Goal: Information Seeking & Learning: Understand process/instructions

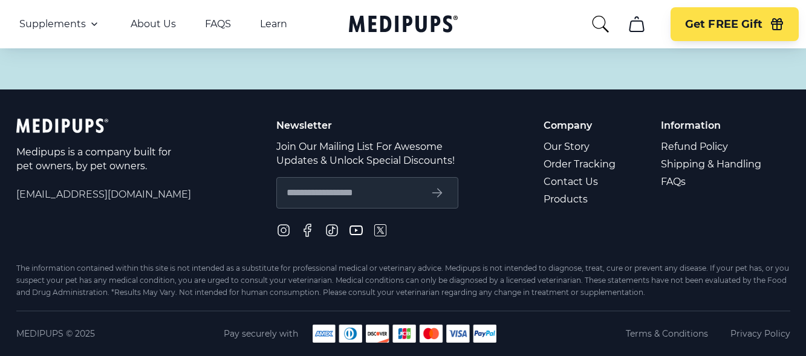
scroll to position [5501, 0]
click at [689, 155] on link "Refund Policy" at bounding box center [712, 147] width 102 height 18
click at [683, 155] on link "Refund Policy" at bounding box center [712, 147] width 102 height 18
click at [680, 155] on link "Refund Policy" at bounding box center [712, 147] width 102 height 18
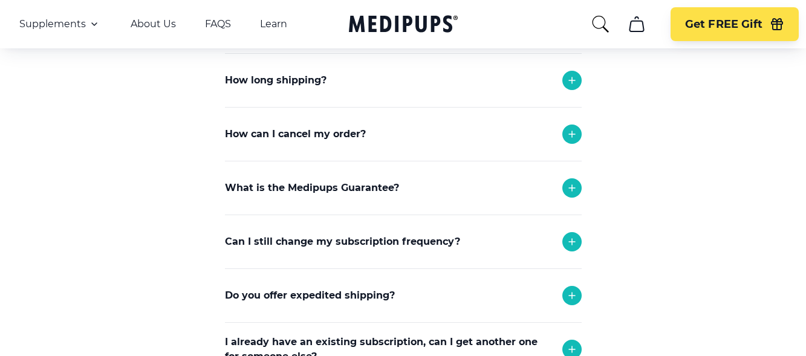
scroll to position [615, 0]
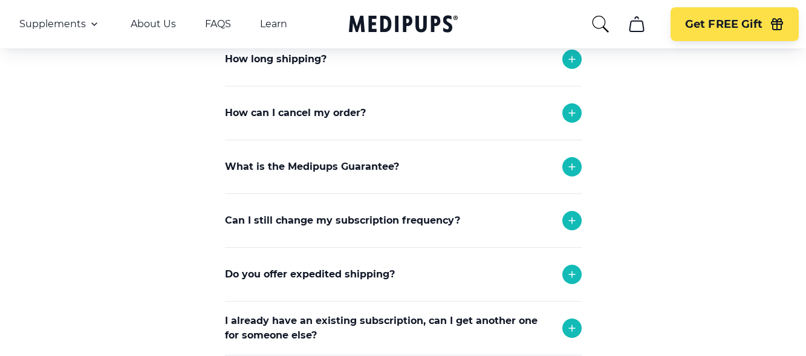
click at [573, 112] on icon at bounding box center [572, 113] width 15 height 15
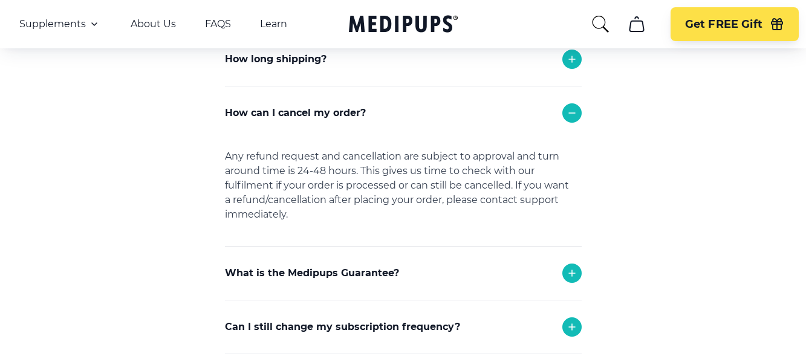
click at [569, 111] on icon at bounding box center [572, 113] width 15 height 15
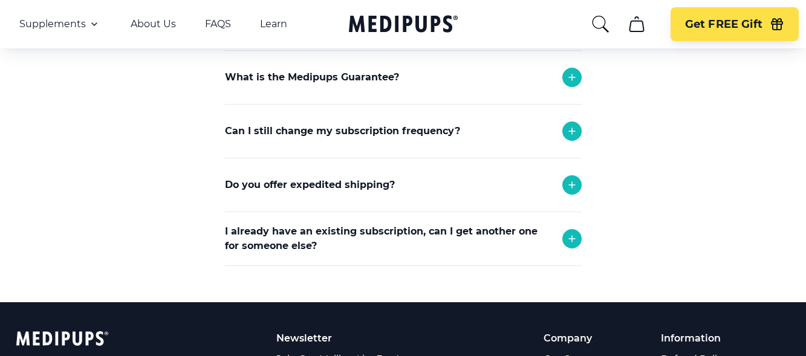
scroll to position [736, 0]
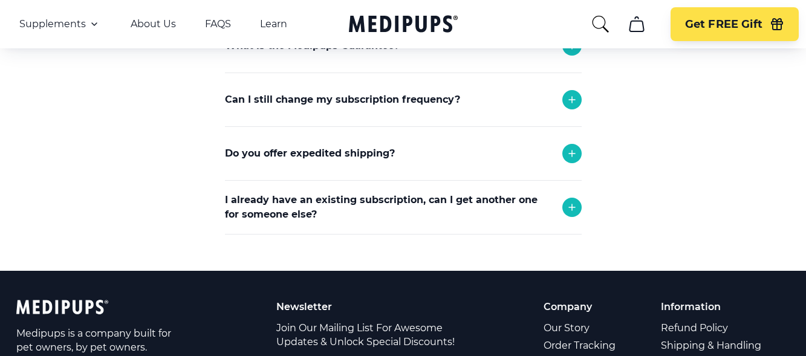
click at [570, 93] on icon at bounding box center [572, 99] width 15 height 15
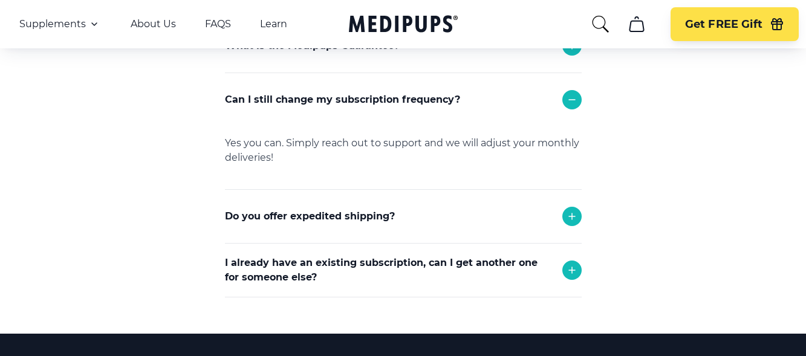
click at [566, 103] on icon at bounding box center [572, 99] width 15 height 15
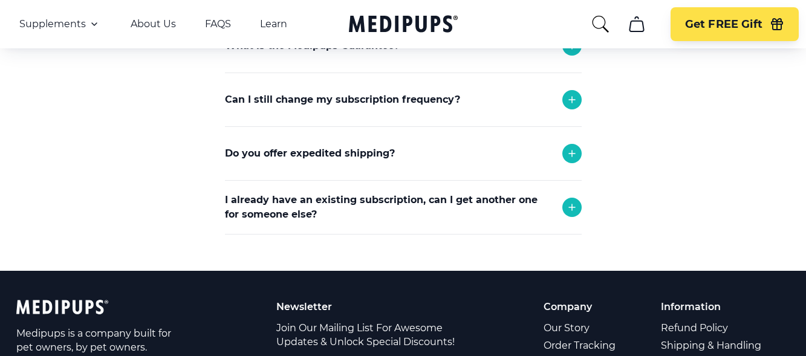
click at [563, 208] on div at bounding box center [571, 207] width 19 height 19
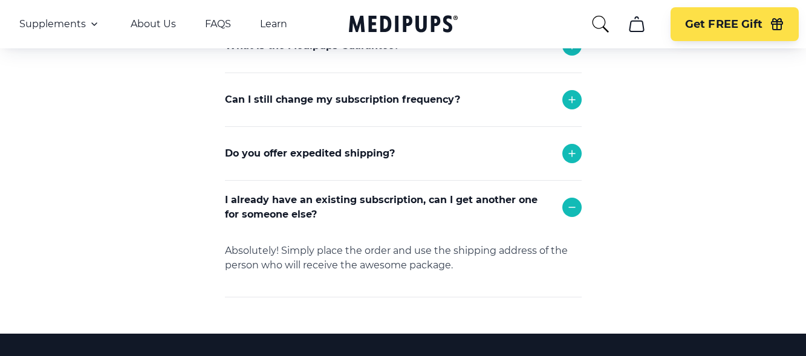
click at [572, 153] on icon at bounding box center [572, 154] width 6 height 6
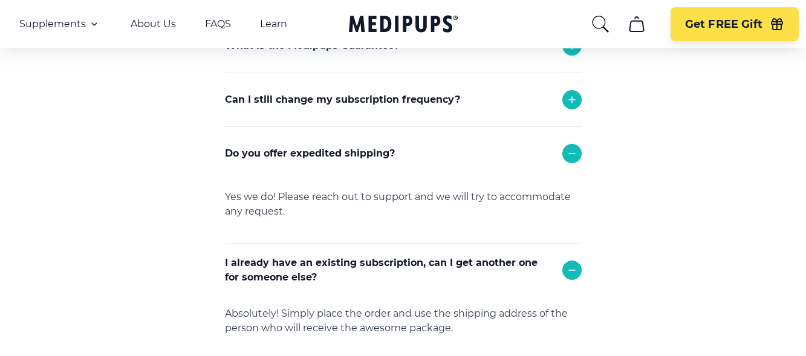
drag, startPoint x: 574, startPoint y: 272, endPoint x: 576, endPoint y: 257, distance: 15.2
click at [574, 270] on icon at bounding box center [572, 270] width 15 height 15
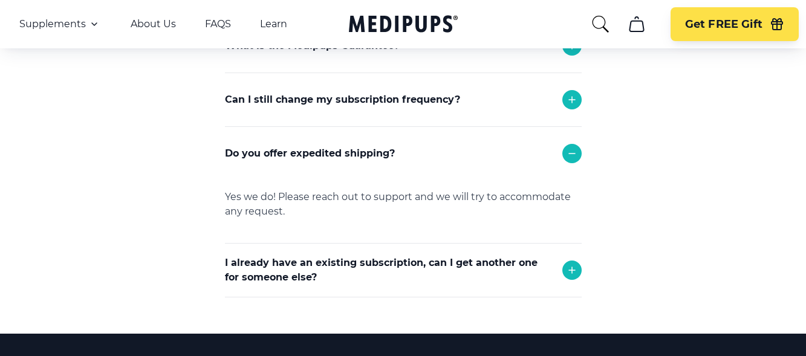
click at [575, 155] on icon at bounding box center [572, 153] width 15 height 15
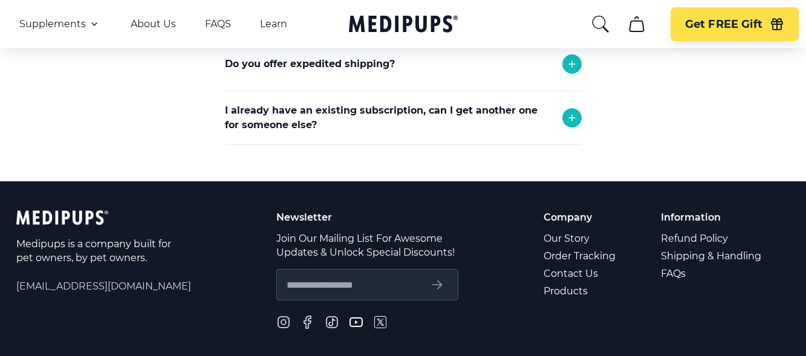
scroll to position [857, 0]
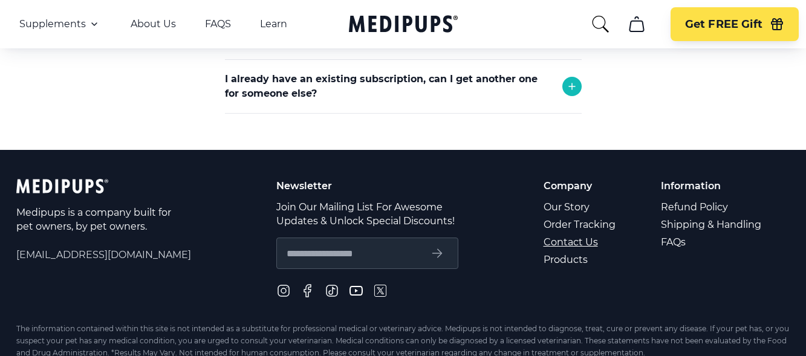
click at [588, 242] on link "Contact Us" at bounding box center [580, 242] width 74 height 18
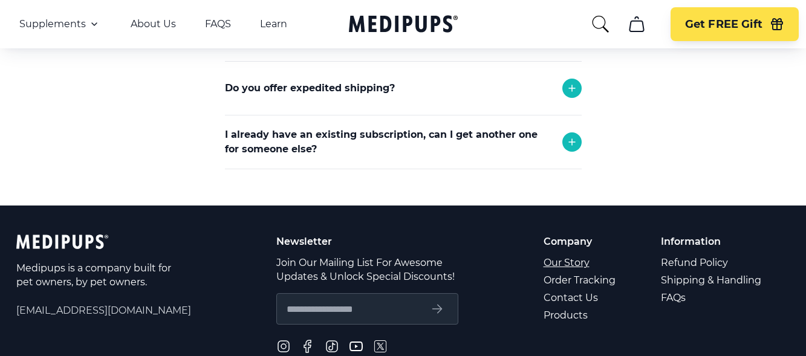
scroll to position [544, 0]
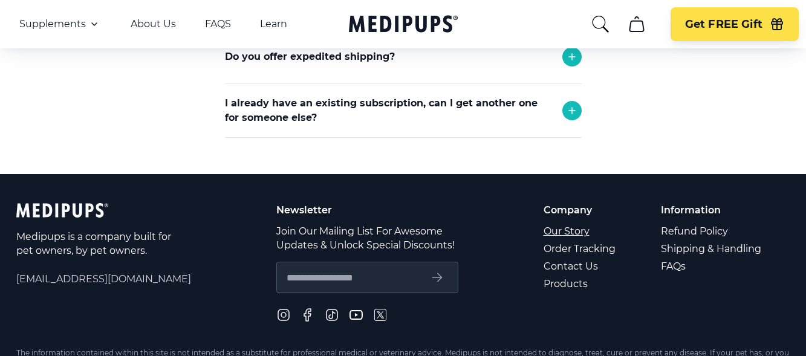
click at [571, 230] on link "Our Story" at bounding box center [580, 231] width 74 height 18
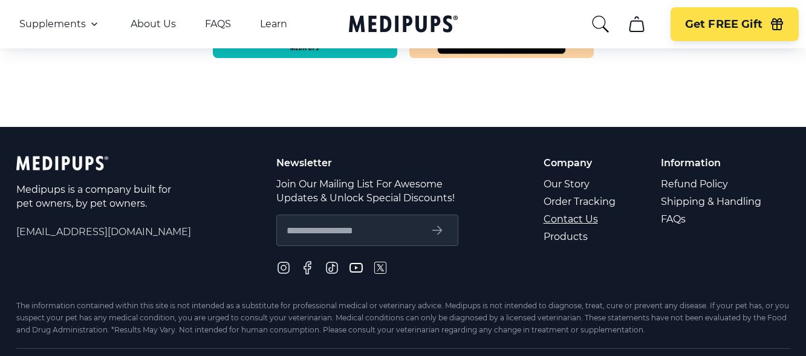
scroll to position [717, 0]
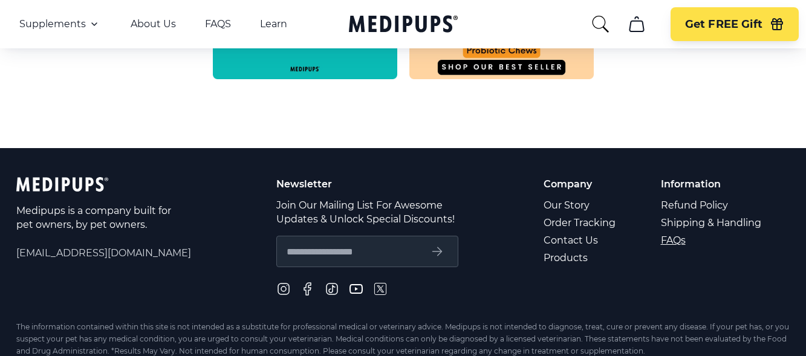
click at [676, 243] on link "FAQs" at bounding box center [712, 241] width 102 height 18
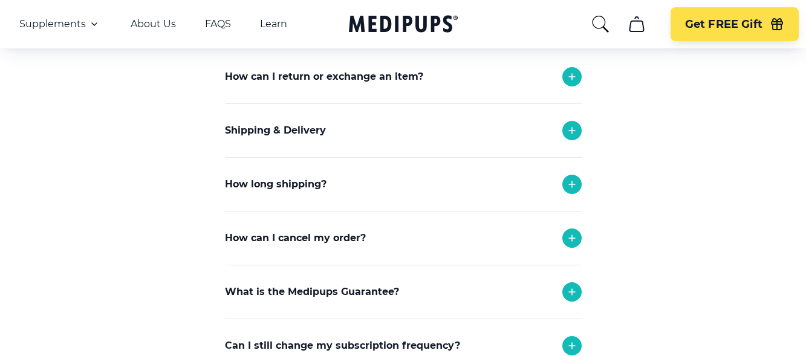
scroll to position [121, 0]
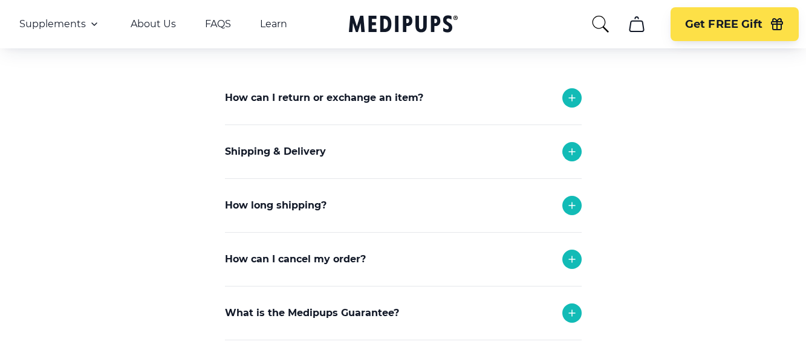
click at [571, 95] on icon at bounding box center [572, 98] width 15 height 15
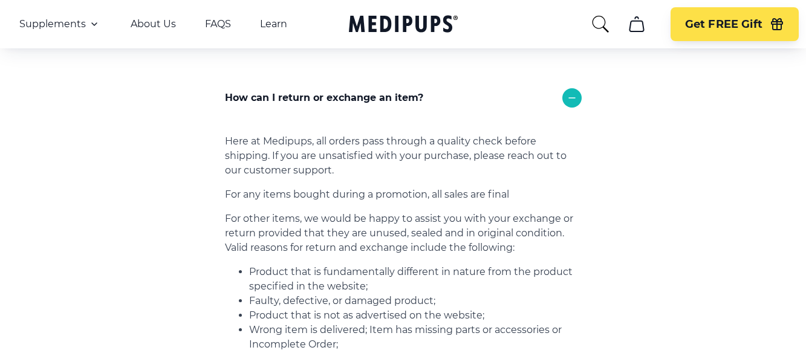
click at [573, 98] on icon at bounding box center [572, 98] width 6 height 0
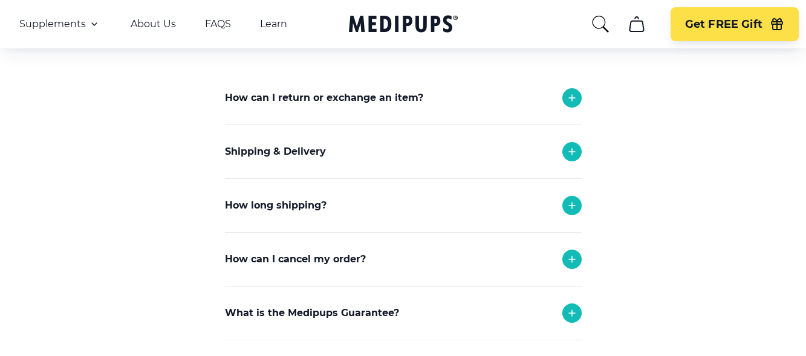
click at [576, 146] on icon at bounding box center [572, 151] width 15 height 15
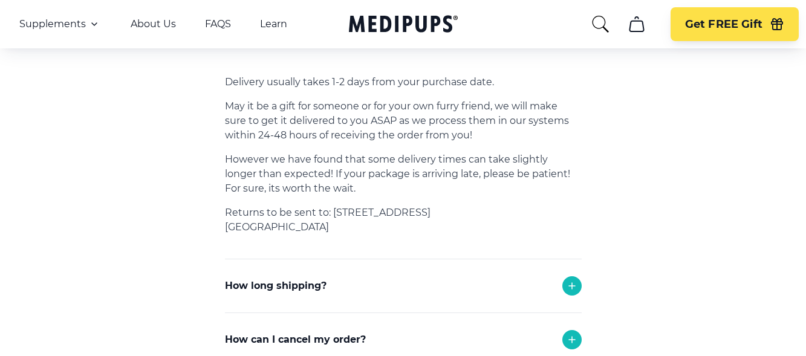
scroll to position [181, 0]
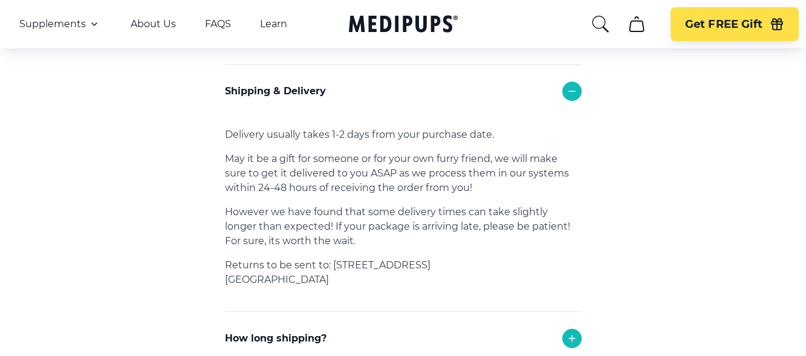
click at [573, 90] on icon at bounding box center [572, 91] width 15 height 15
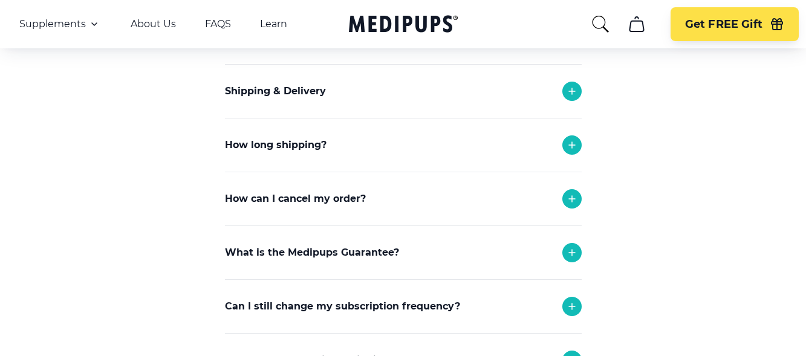
click at [569, 141] on icon at bounding box center [572, 145] width 15 height 15
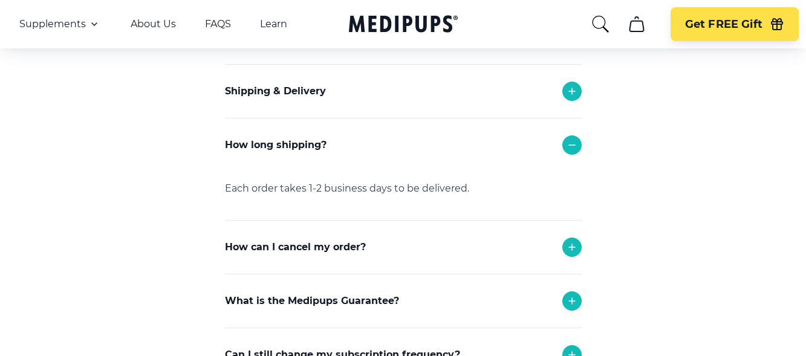
click at [576, 138] on icon at bounding box center [572, 145] width 15 height 15
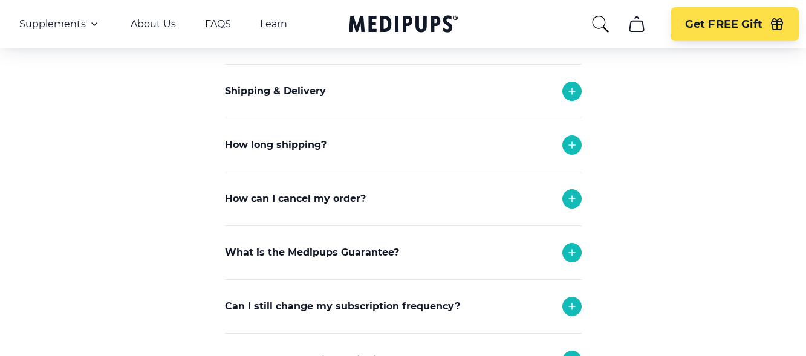
click at [572, 195] on icon at bounding box center [572, 199] width 15 height 15
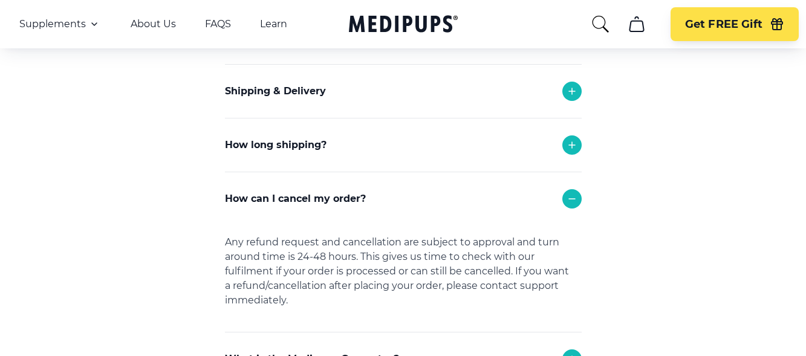
click at [572, 195] on icon at bounding box center [572, 199] width 15 height 15
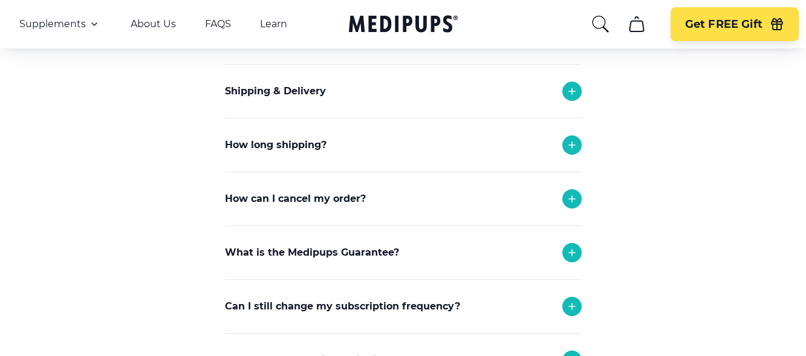
click at [574, 251] on icon at bounding box center [572, 252] width 15 height 15
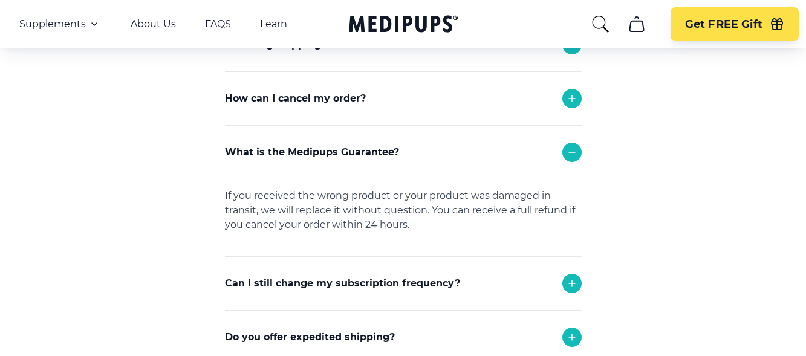
scroll to position [302, 0]
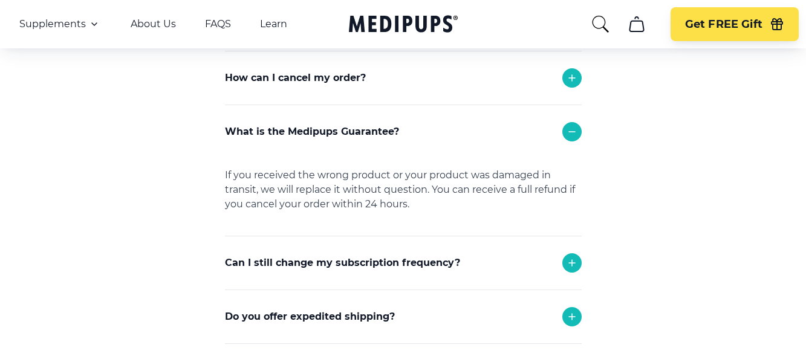
click at [568, 135] on icon at bounding box center [572, 132] width 15 height 15
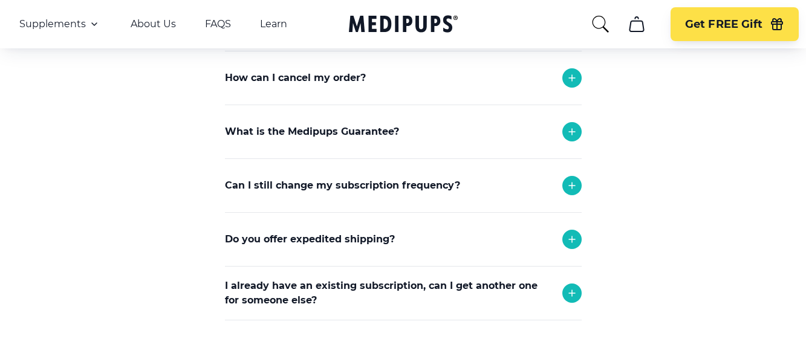
click at [579, 239] on icon at bounding box center [572, 239] width 15 height 15
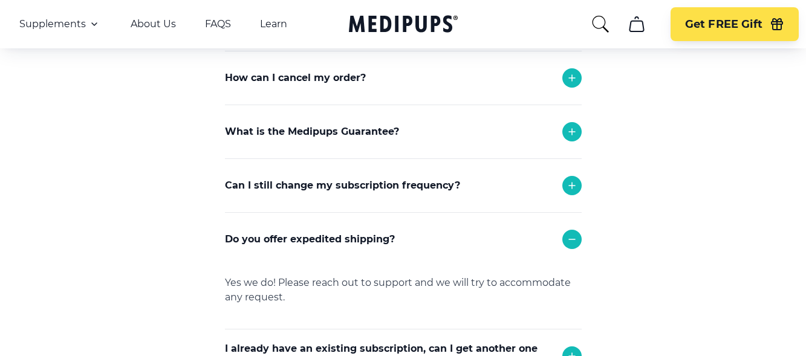
click at [573, 239] on icon at bounding box center [572, 239] width 6 height 0
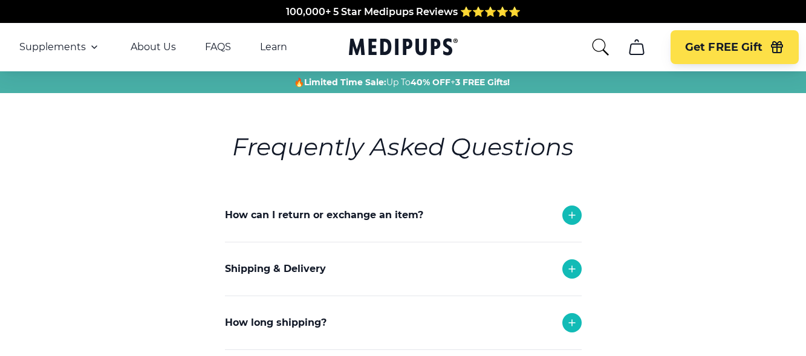
scroll to position [0, 0]
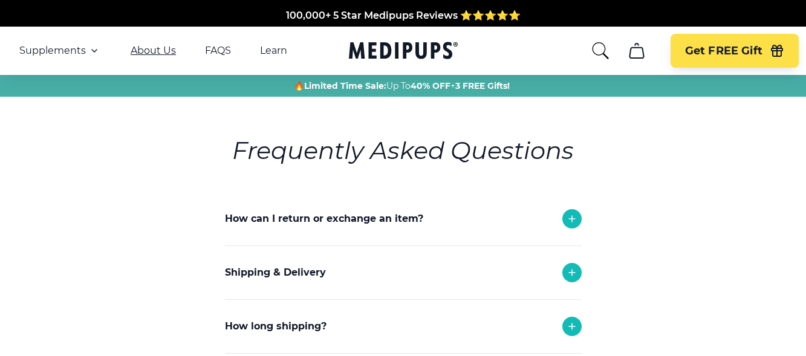
click at [162, 47] on link "About Us" at bounding box center [153, 51] width 45 height 12
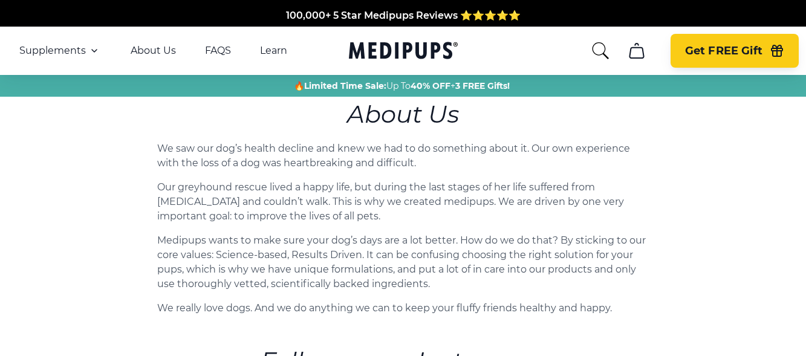
click at [722, 52] on span "Get FREE Gift" at bounding box center [723, 51] width 77 height 14
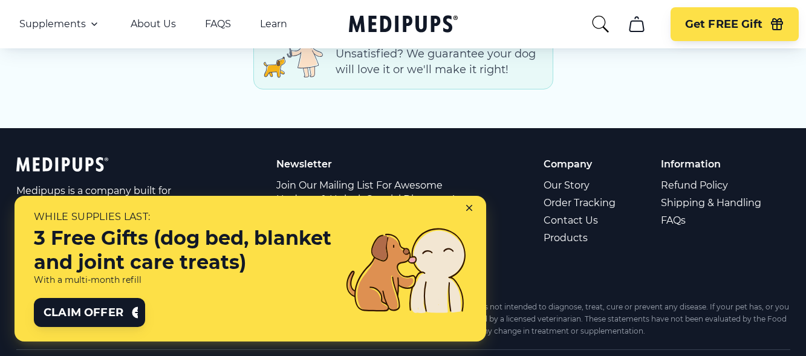
scroll to position [1814, 0]
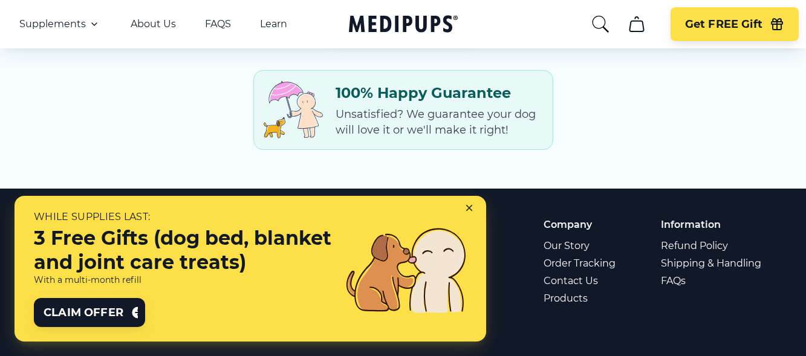
click at [386, 129] on p "Unsatisfied? We guarantee your dog will love it or we'll make it right!" at bounding box center [440, 121] width 208 height 31
click at [472, 207] on icon at bounding box center [471, 210] width 11 height 11
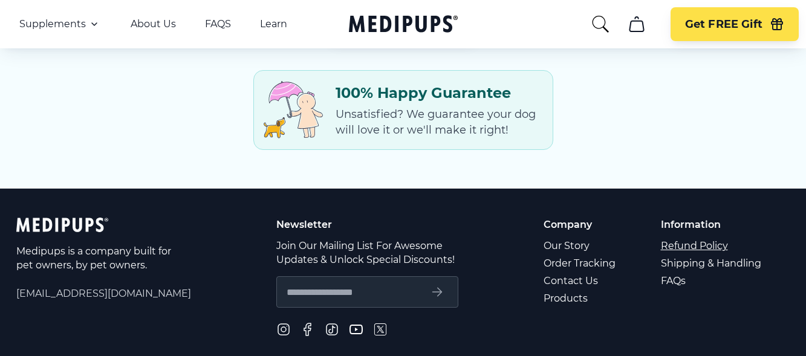
click at [681, 246] on link "Refund Policy" at bounding box center [712, 246] width 102 height 18
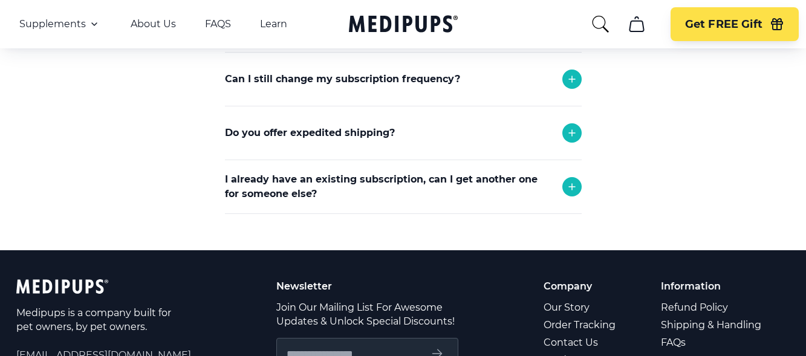
scroll to position [797, 0]
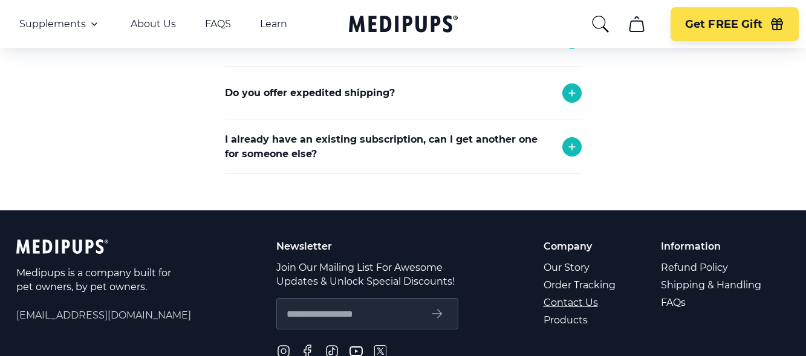
click at [569, 304] on link "Contact Us" at bounding box center [580, 303] width 74 height 18
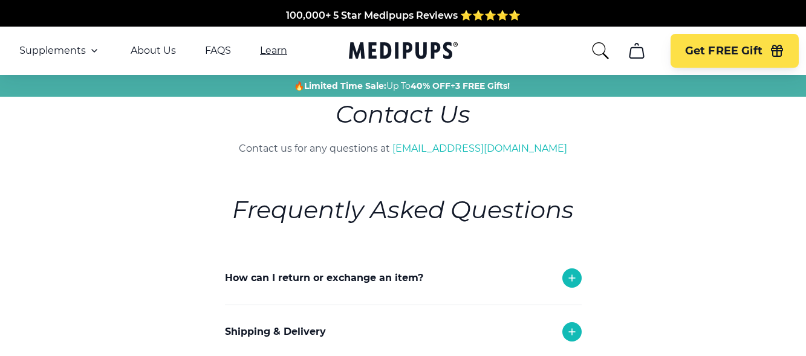
click at [267, 50] on link "Learn" at bounding box center [273, 51] width 27 height 12
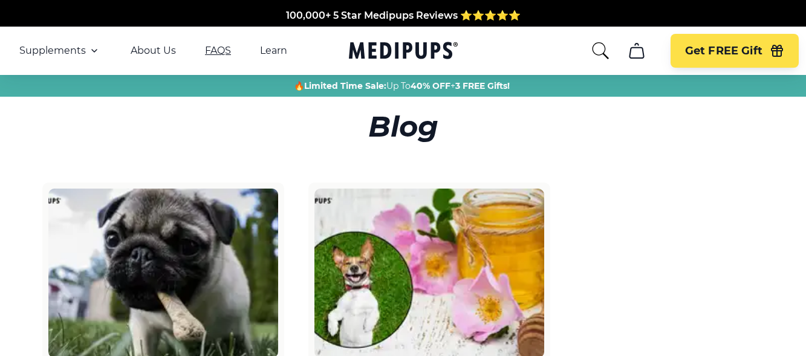
click at [210, 52] on link "FAQS" at bounding box center [218, 51] width 26 height 12
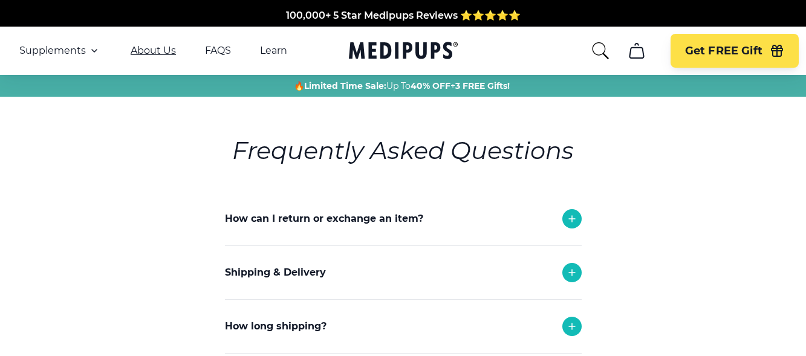
click at [153, 48] on link "About Us" at bounding box center [153, 51] width 45 height 12
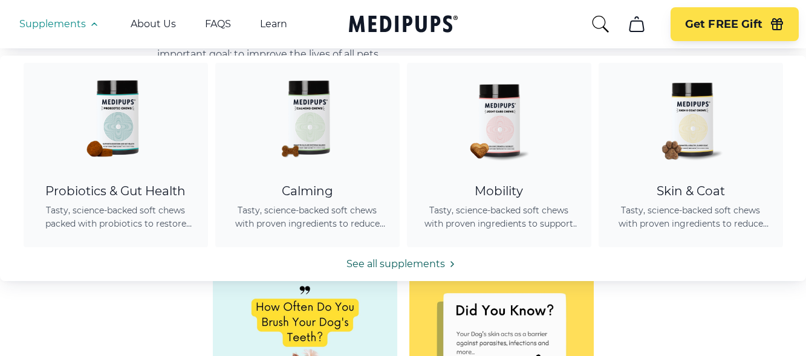
scroll to position [121, 0]
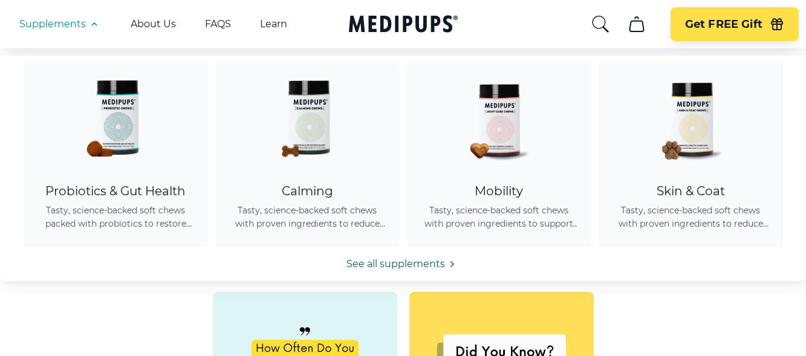
click at [406, 262] on link "See all supplements" at bounding box center [403, 264] width 806 height 15
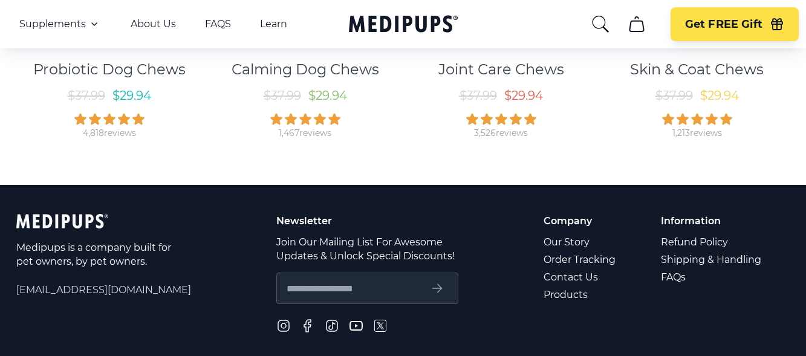
scroll to position [423, 0]
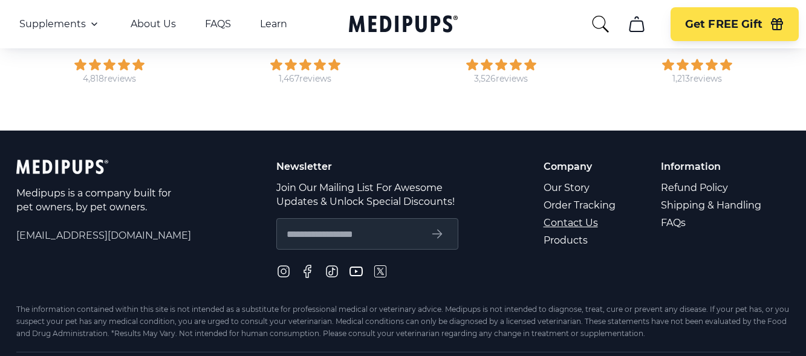
click at [566, 226] on link "Contact Us" at bounding box center [580, 223] width 74 height 18
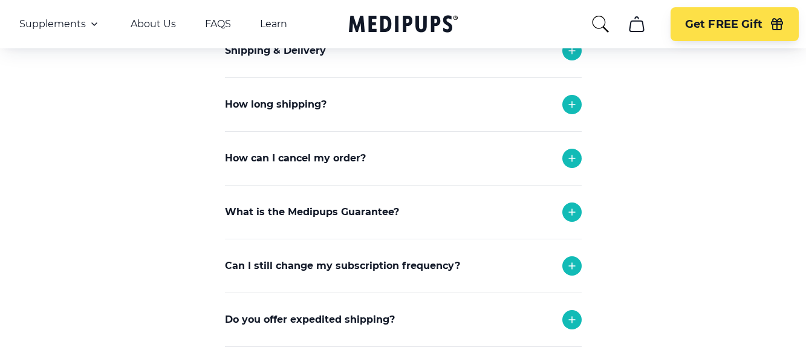
scroll to position [302, 0]
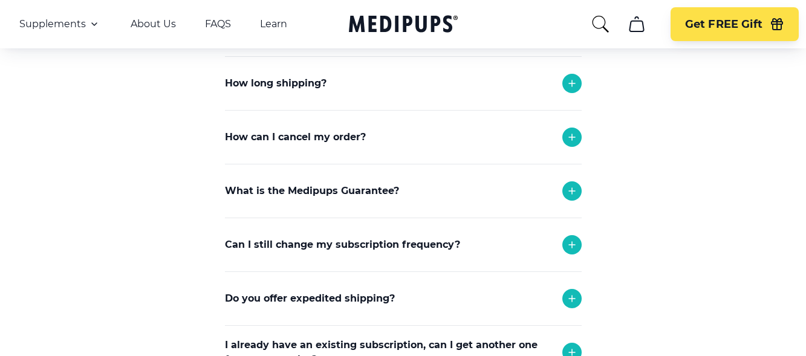
click at [573, 132] on icon at bounding box center [572, 137] width 15 height 15
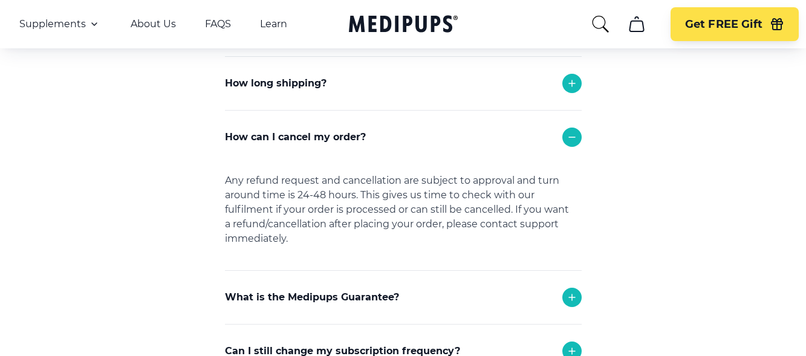
click at [573, 136] on icon at bounding box center [572, 137] width 15 height 15
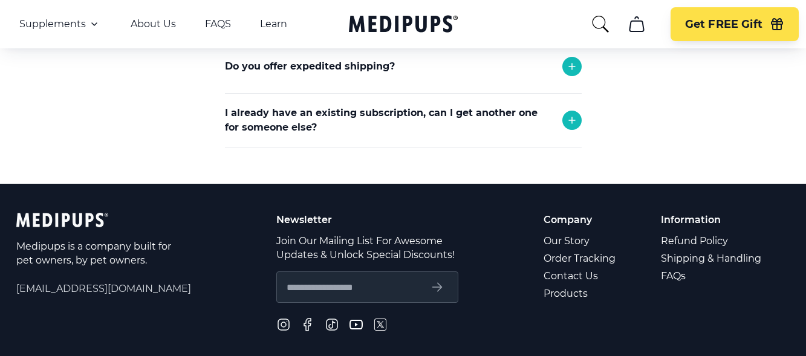
scroll to position [544, 0]
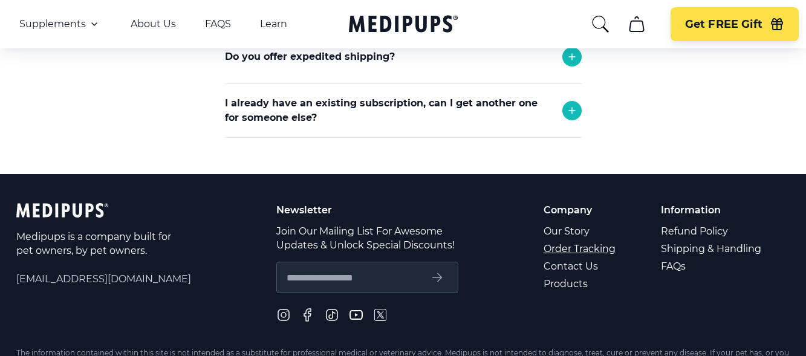
click at [562, 247] on link "Order Tracking" at bounding box center [580, 249] width 74 height 18
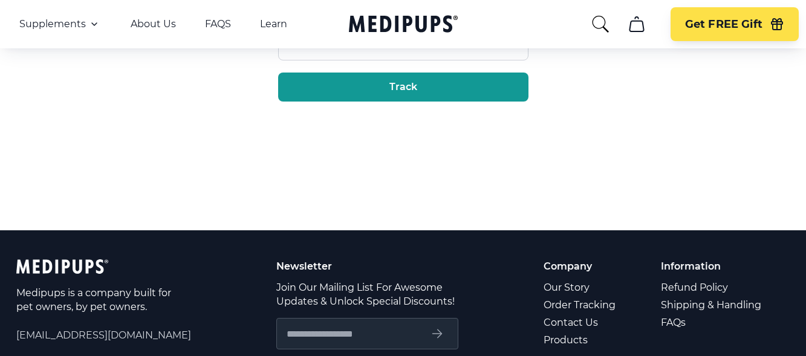
scroll to position [242, 0]
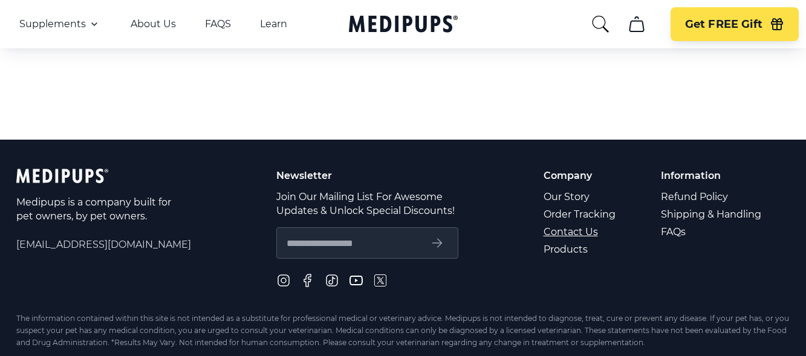
click at [566, 241] on link "Contact Us" at bounding box center [580, 232] width 74 height 18
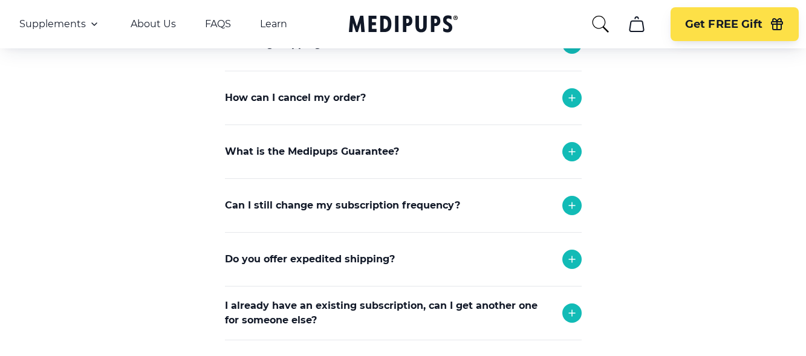
scroll to position [363, 0]
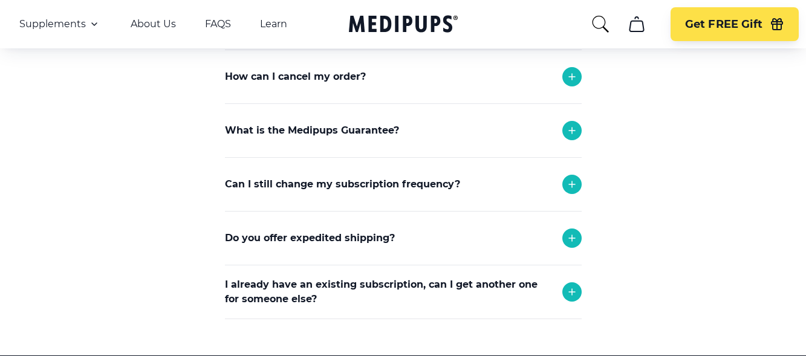
click at [576, 292] on icon at bounding box center [572, 292] width 15 height 15
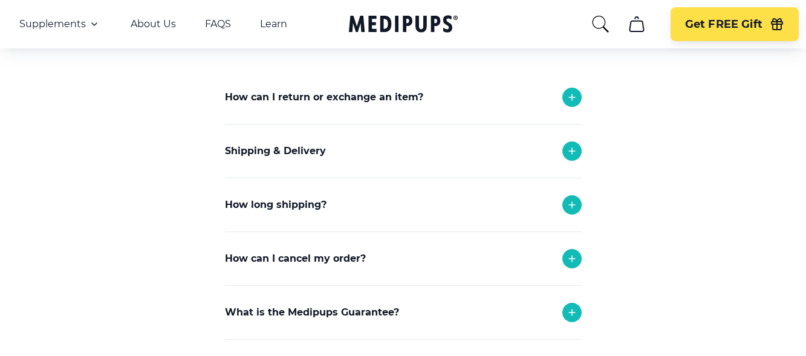
scroll to position [181, 0]
click at [573, 258] on icon at bounding box center [572, 258] width 15 height 15
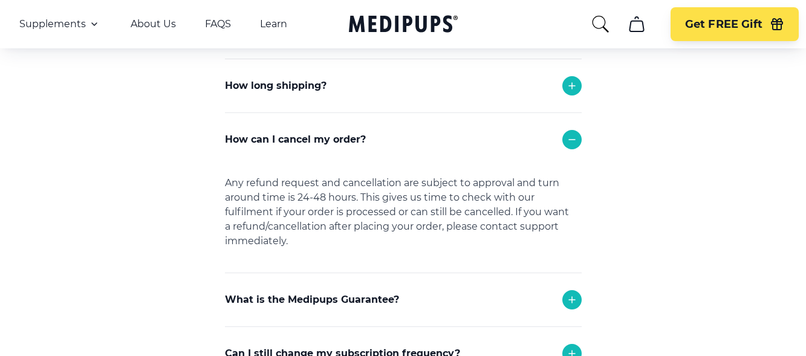
scroll to position [302, 0]
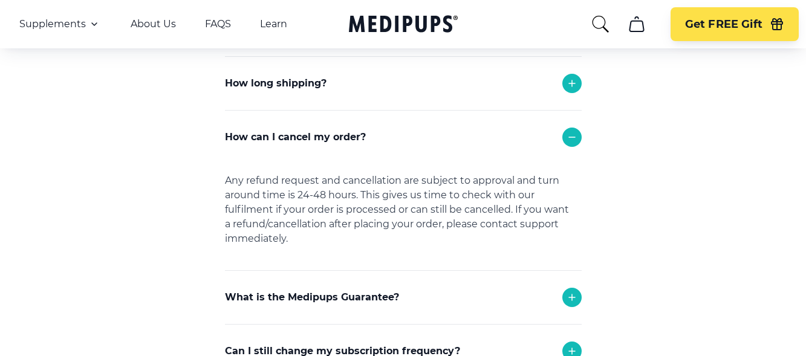
click at [517, 225] on div "Any refund request and cancellation are subject to approval and turn around tim…" at bounding box center [403, 217] width 357 height 106
click at [499, 231] on div "Any refund request and cancellation are subject to approval and turn around tim…" at bounding box center [403, 217] width 357 height 106
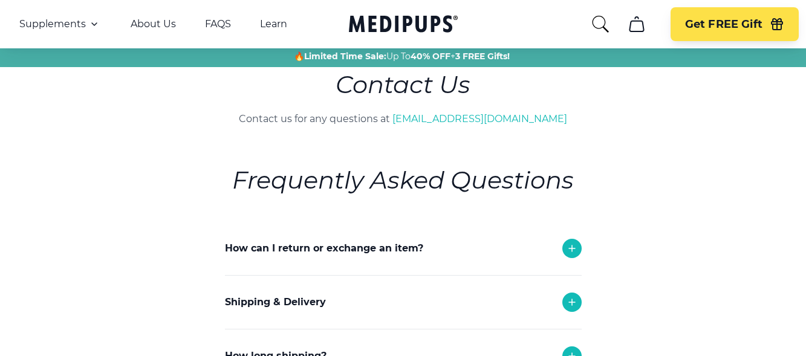
scroll to position [0, 0]
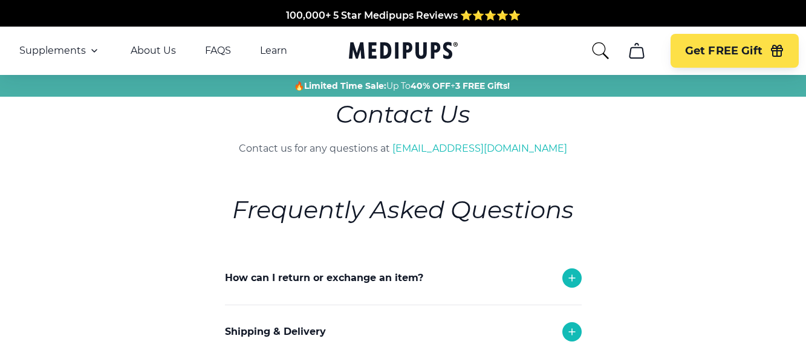
click at [635, 54] on icon "cart" at bounding box center [636, 50] width 19 height 19
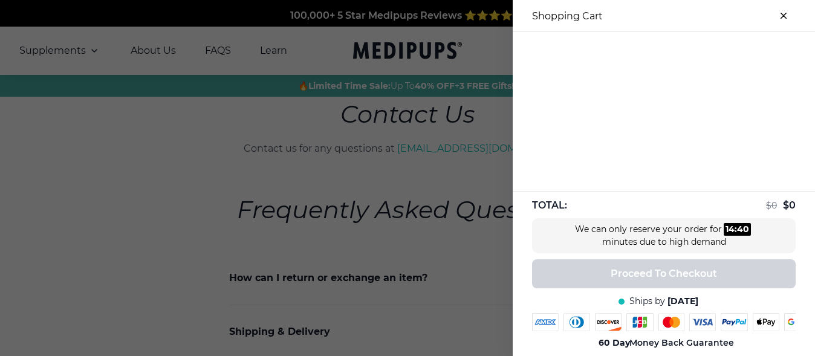
click at [549, 87] on div at bounding box center [664, 111] width 302 height 159
click at [581, 148] on div at bounding box center [664, 111] width 302 height 159
click at [576, 223] on div "We can only reserve your order for 14 : 37 minutes due to high demand" at bounding box center [663, 235] width 181 height 25
click at [573, 236] on div "We can only reserve your order for 14 : 36 minutes due to high demand" at bounding box center [663, 235] width 181 height 25
click at [590, 268] on div "TOTAL: $ 0 $ 0 We can only reserve your order for 14 : 35 minutes due to high d…" at bounding box center [664, 273] width 302 height 165
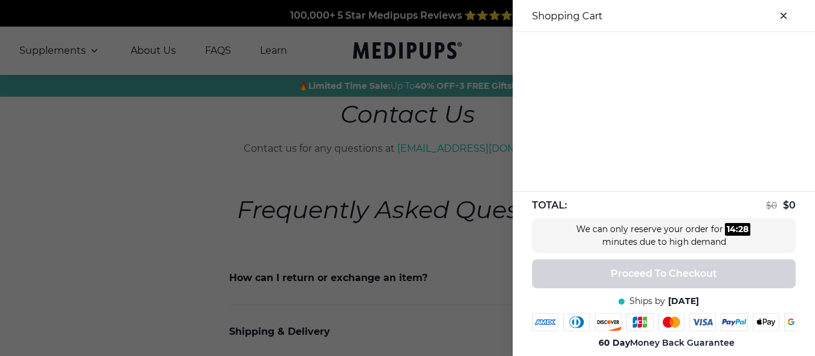
click at [780, 16] on icon "close-cart" at bounding box center [783, 16] width 6 height 6
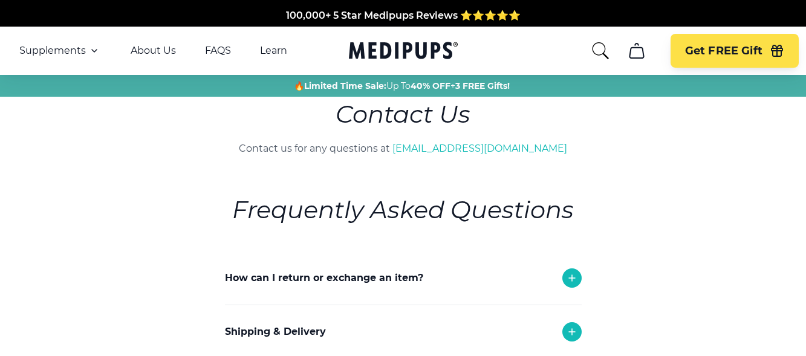
click at [605, 51] on icon "search" at bounding box center [600, 50] width 16 height 17
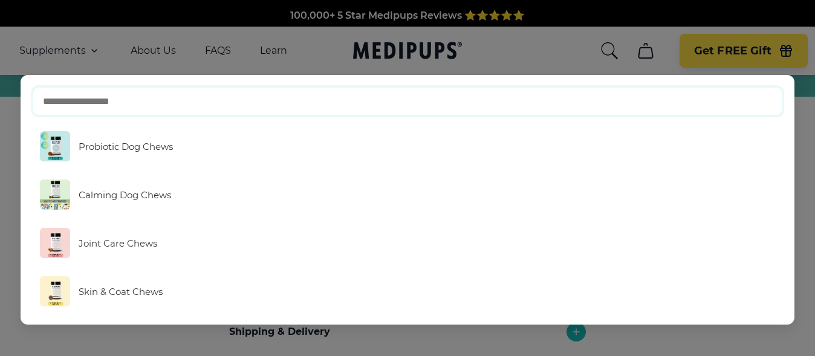
click at [118, 99] on input "text" at bounding box center [408, 101] width 750 height 28
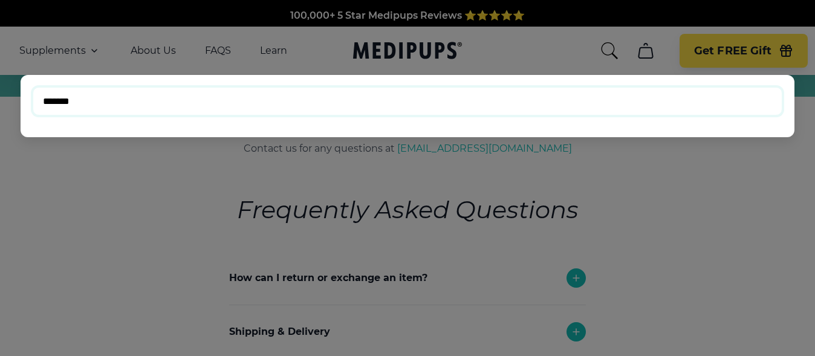
click at [44, 99] on input "*******" at bounding box center [408, 101] width 750 height 28
click at [124, 98] on input "**********" at bounding box center [408, 101] width 750 height 28
click at [47, 100] on input "**********" at bounding box center [408, 101] width 750 height 28
click at [117, 106] on input "**********" at bounding box center [408, 101] width 750 height 28
type input "**********"
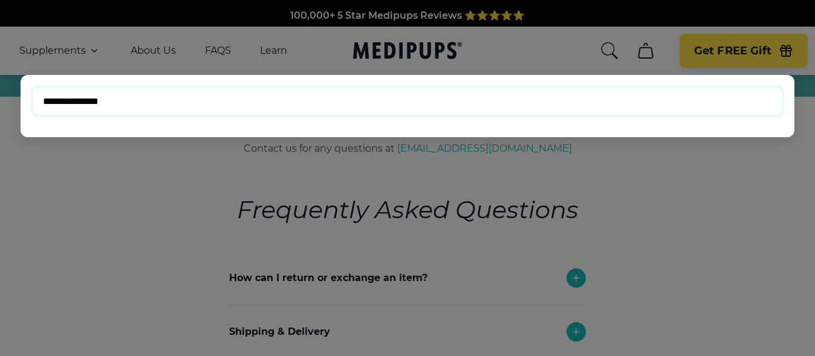
drag, startPoint x: 111, startPoint y: 100, endPoint x: 13, endPoint y: 97, distance: 98.6
click at [600, 68] on div "**********" at bounding box center [704, 51] width 208 height 34
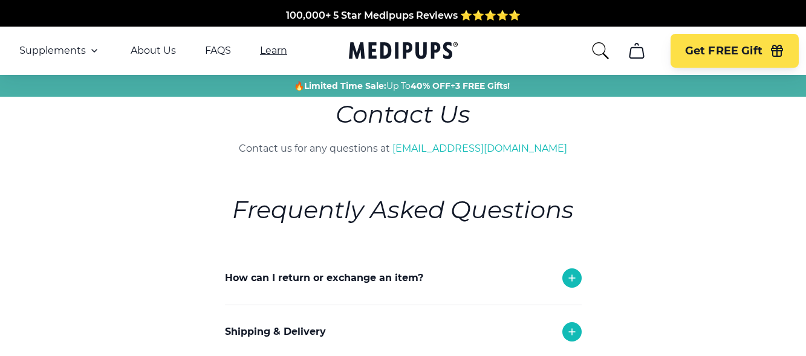
click at [267, 51] on link "Learn" at bounding box center [273, 51] width 27 height 12
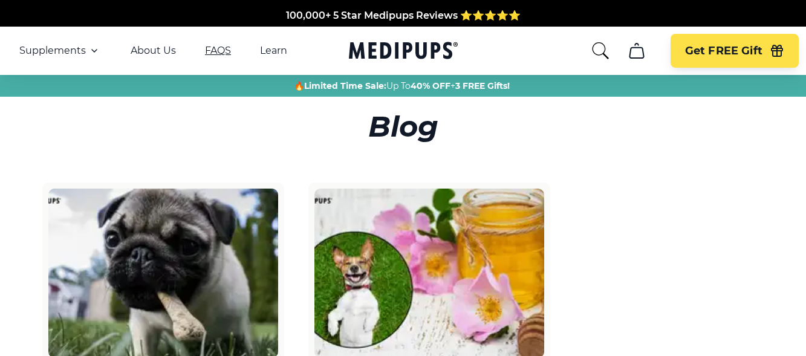
click at [214, 46] on link "FAQS" at bounding box center [218, 51] width 26 height 12
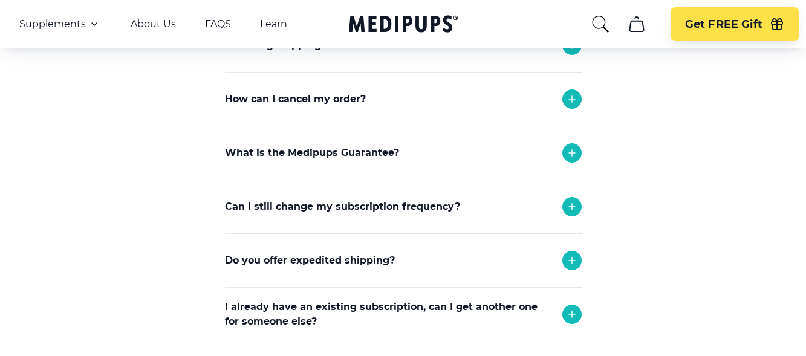
scroll to position [302, 0]
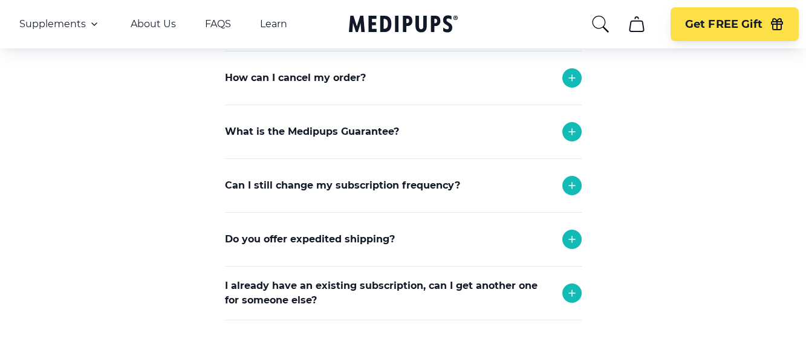
click at [570, 187] on icon at bounding box center [572, 185] width 15 height 15
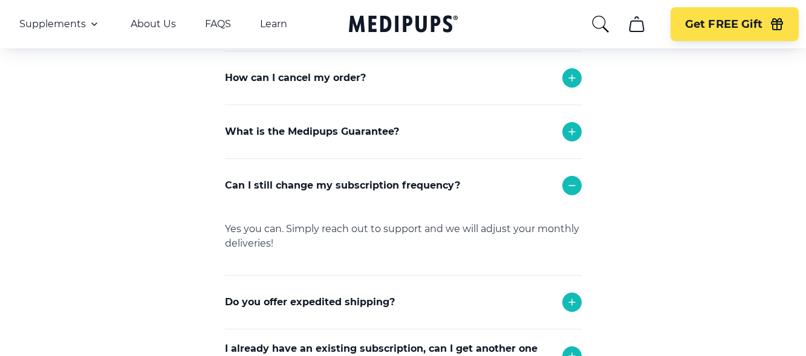
click at [576, 186] on icon at bounding box center [572, 185] width 15 height 15
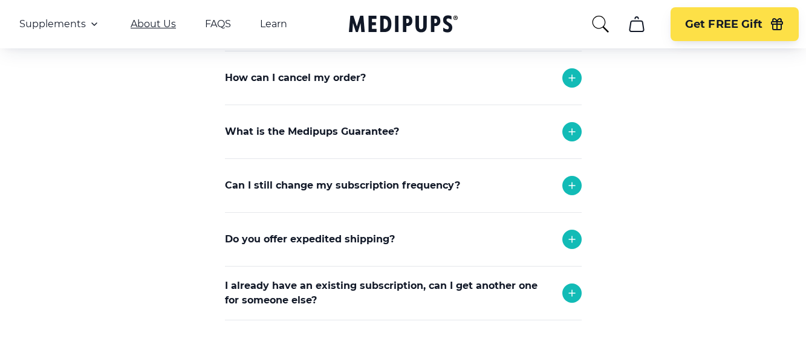
click at [157, 20] on link "About Us" at bounding box center [153, 24] width 45 height 12
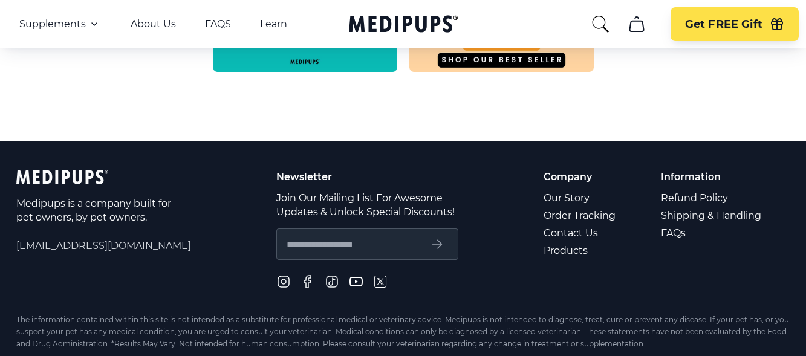
scroll to position [725, 0]
